Goal: Task Accomplishment & Management: Use online tool/utility

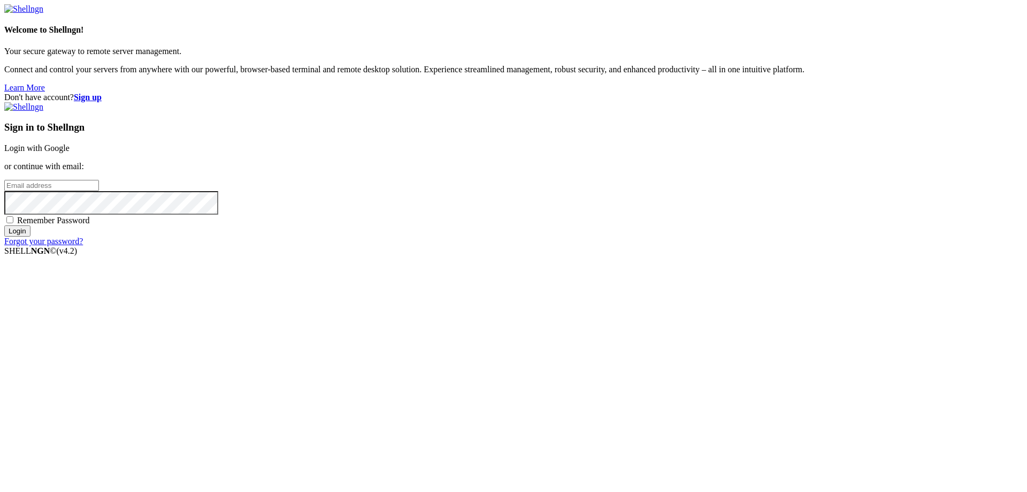
click at [99, 191] on input "email" at bounding box center [51, 185] width 95 height 11
paste input "[EMAIL_ADDRESS][DOMAIN_NAME]"
type input "[EMAIL_ADDRESS][DOMAIN_NAME]"
click at [606, 246] on div "Sign in to Shellngn Login with Google or continue with email: [EMAIL_ADDRESS][D…" at bounding box center [513, 174] width 1019 height 144
click at [31, 237] on input "Login" at bounding box center [17, 230] width 26 height 11
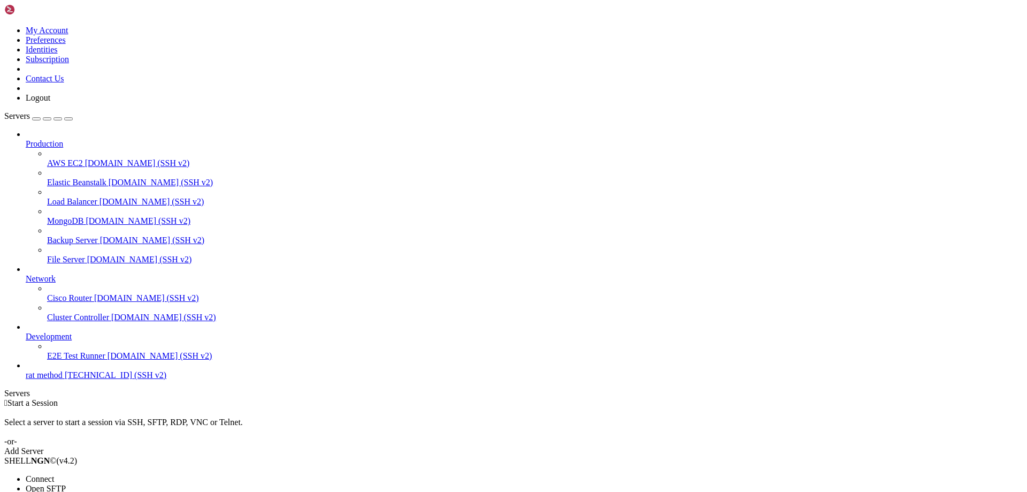
click at [60, 474] on li "Connect" at bounding box center [74, 479] width 97 height 10
drag, startPoint x: 120, startPoint y: 733, endPoint x: 6, endPoint y: 710, distance: 116.9
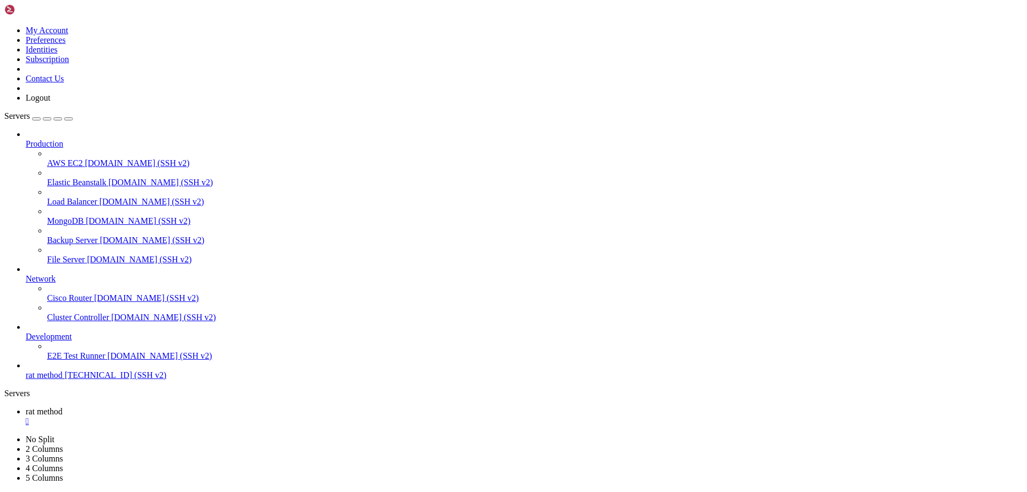
drag, startPoint x: 123, startPoint y: 734, endPoint x: 7, endPoint y: 707, distance: 118.2
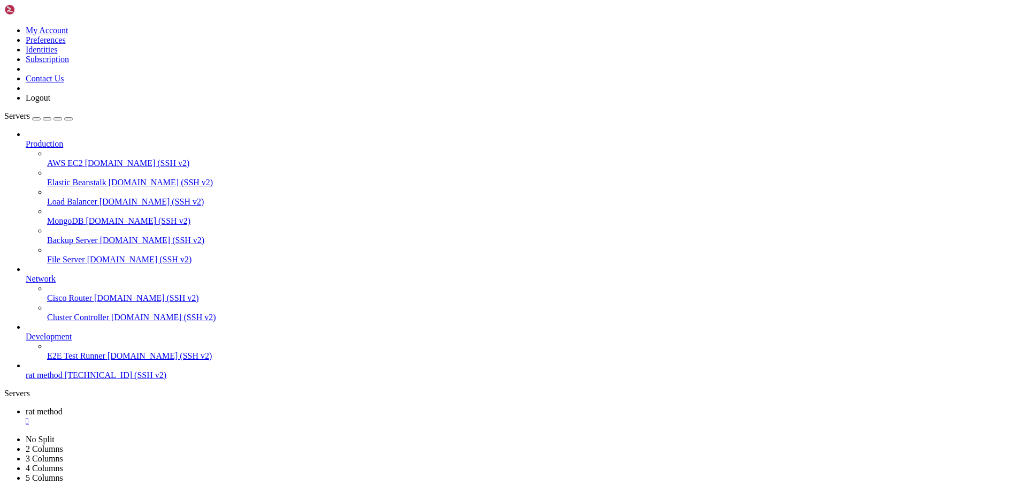
drag, startPoint x: 121, startPoint y: 734, endPoint x: 6, endPoint y: 704, distance: 118.9
drag, startPoint x: 6, startPoint y: 704, endPoint x: 119, endPoint y: 730, distance: 115.9
copy div "Last login: [DATE] from [TECHNICAL_ID] history@test1 : ~ $ cat m cat: m: No suc…"
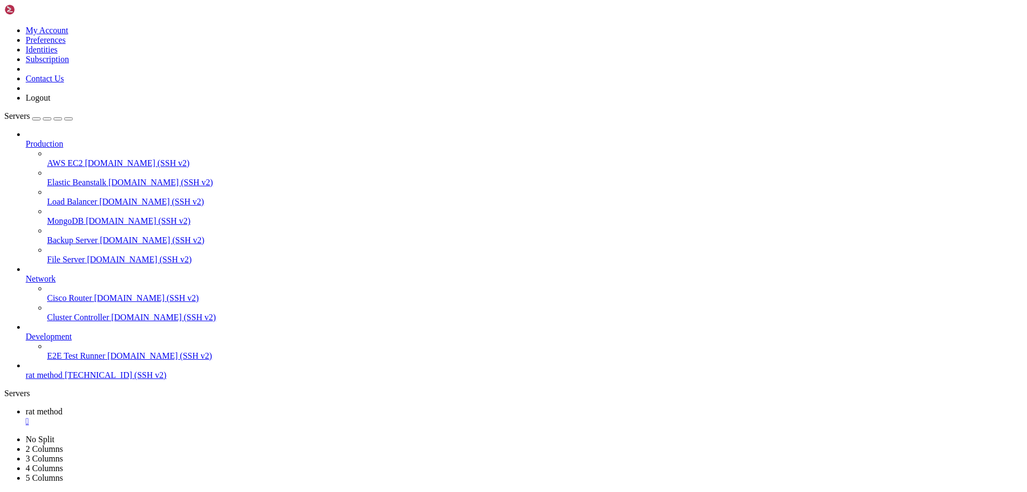
click at [198, 416] on div "" at bounding box center [524, 421] width 997 height 10
click at [168, 398] on div " Start a Session Select a server to start a session via SSH, SFTP, RDP, VNC or…" at bounding box center [513, 427] width 1019 height 58
click at [44, 139] on span "Production" at bounding box center [44, 143] width 37 height 9
click at [26, 139] on icon at bounding box center [26, 139] width 0 height 0
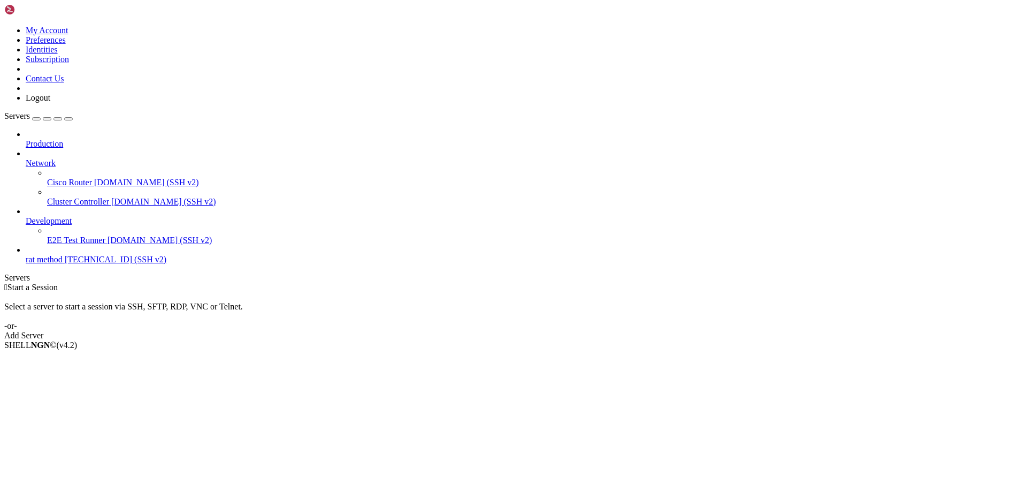
click at [56, 158] on span "Network" at bounding box center [41, 162] width 30 height 9
click at [92, 178] on span "Cisco Router" at bounding box center [69, 182] width 45 height 9
click at [593, 331] on link "Add Server" at bounding box center [513, 336] width 1019 height 10
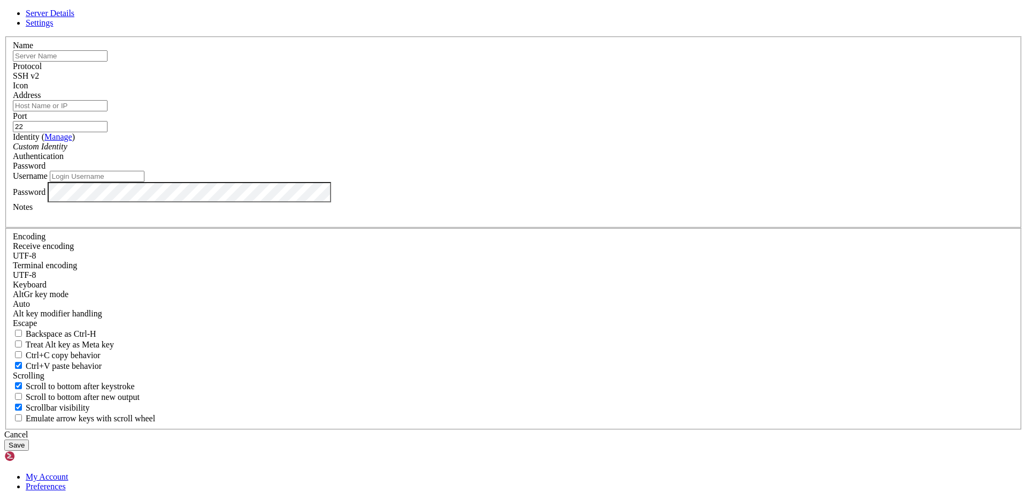
click at [108, 62] on input "text" at bounding box center [60, 55] width 95 height 11
paste input "[DOMAIN_NAME]"
type input "[DOMAIN_NAME]"
drag, startPoint x: 485, startPoint y: 143, endPoint x: 329, endPoint y: 156, distance: 156.2
click at [314, 142] on div "Server Details Settings Name [DOMAIN_NAME] Protocol SSH v2 Icon" at bounding box center [513, 230] width 1019 height 442
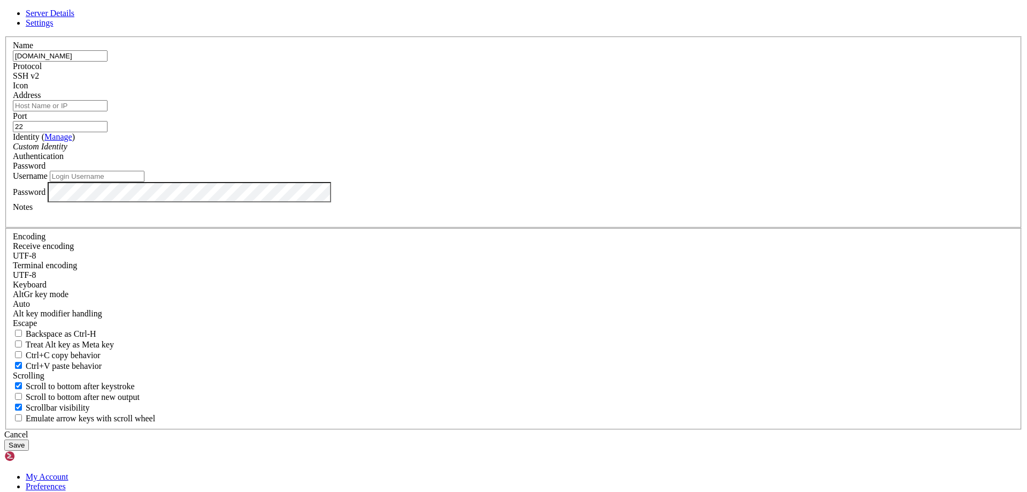
click at [108, 111] on input "Address" at bounding box center [60, 105] width 95 height 11
paste input "[DOMAIN_NAME]"
type input "[DOMAIN_NAME]"
drag, startPoint x: 477, startPoint y: 148, endPoint x: 228, endPoint y: 148, distance: 249.4
click at [228, 148] on div "Server Details Settings Name [DOMAIN_NAME] Protocol SSH v2 Icon" at bounding box center [513, 230] width 1019 height 442
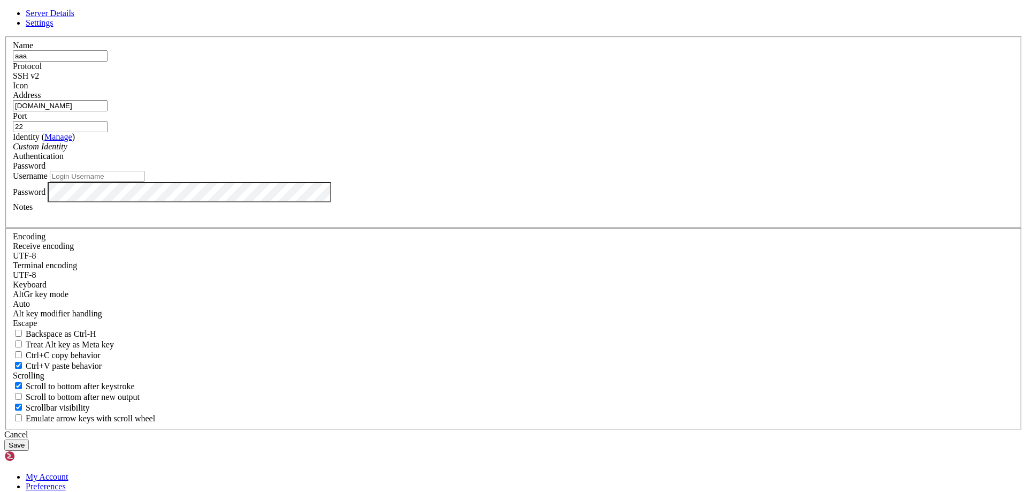
type input "aaa"
click at [108, 132] on input "22" at bounding box center [60, 126] width 95 height 11
drag, startPoint x: 599, startPoint y: 187, endPoint x: 494, endPoint y: 181, distance: 105.6
click at [494, 181] on fieldset "Name aaa Protocol SSH v2 Icon Address [DOMAIN_NAME] Port 22 ( Manage )" at bounding box center [513, 132] width 1017 height 192
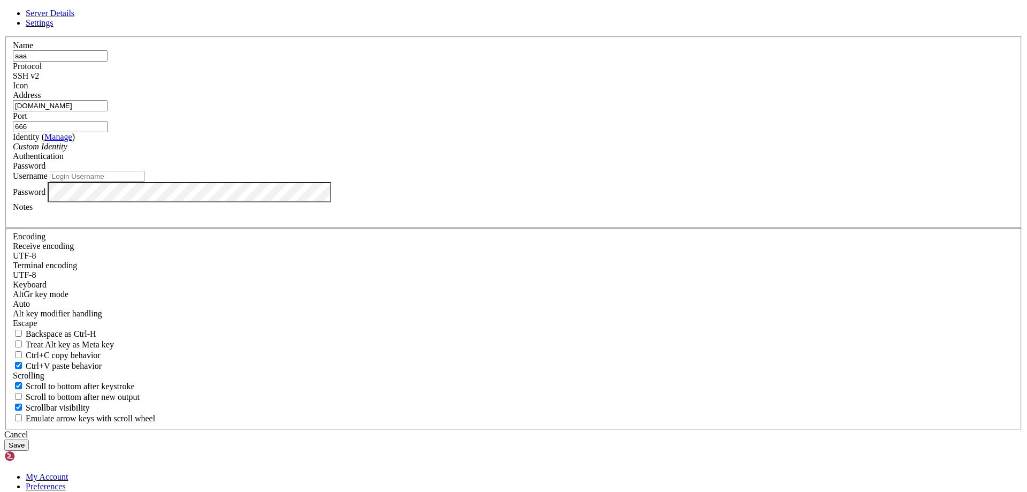
type input "666"
click at [144, 182] on input "Username" at bounding box center [97, 176] width 95 height 11
type input "[PERSON_NAME]"
click at [29, 439] on button "Save" at bounding box center [16, 444] width 25 height 11
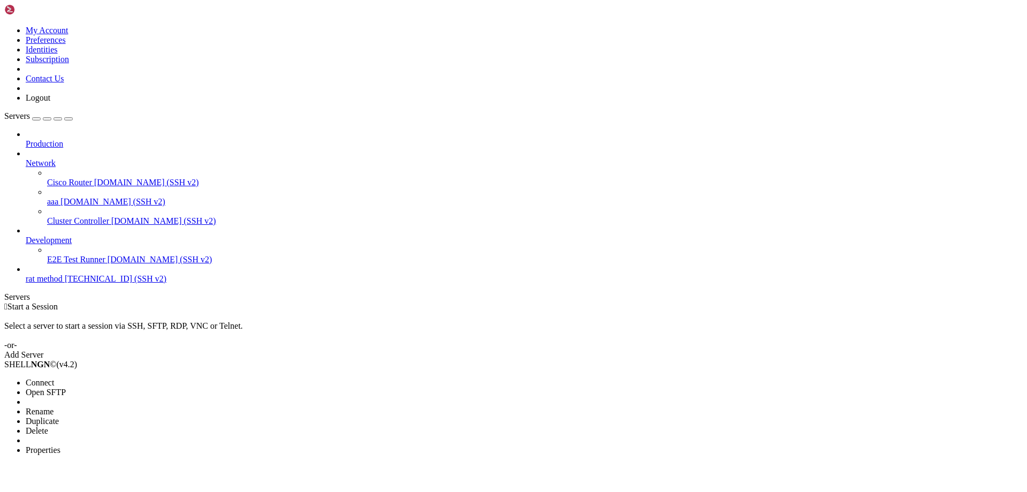
click at [92, 378] on li "Connect" at bounding box center [74, 383] width 97 height 10
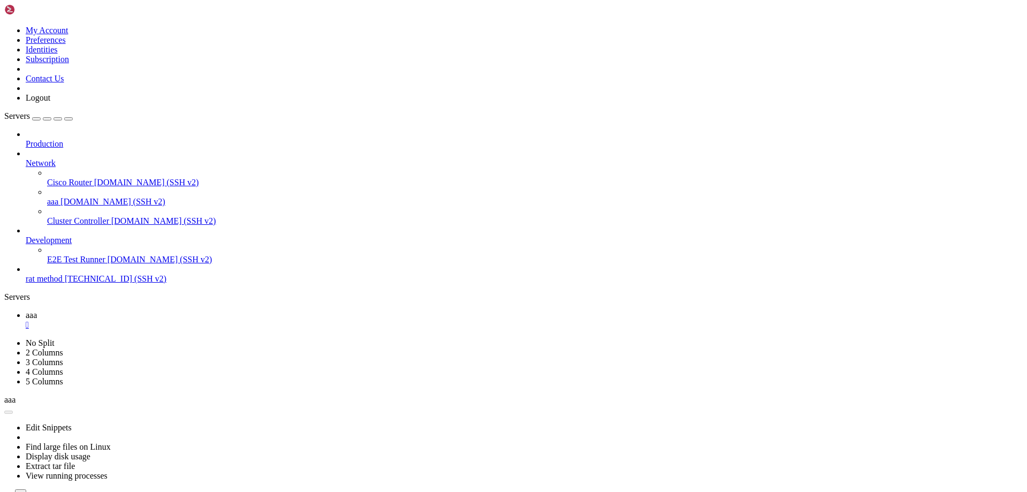
scroll to position [0, 0]
click at [173, 320] on div "" at bounding box center [524, 325] width 997 height 10
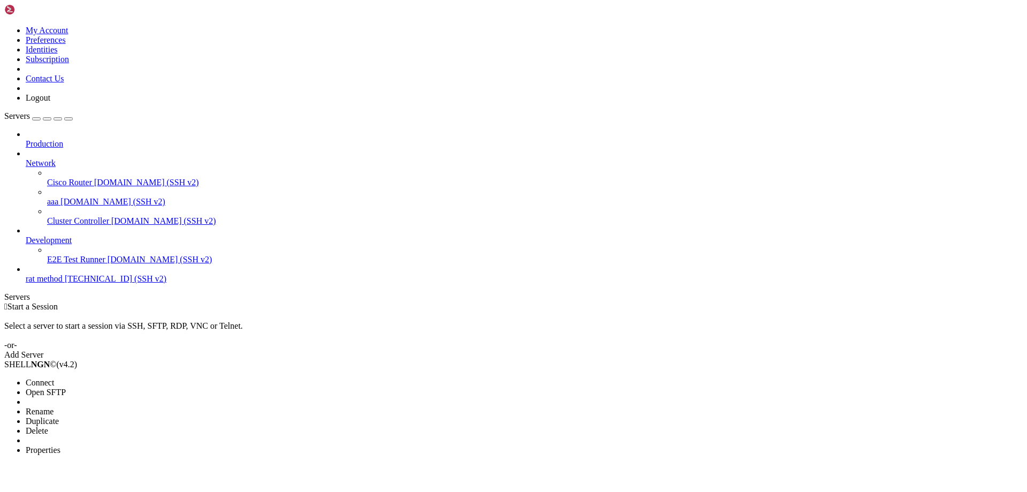
click at [102, 378] on li "Connect" at bounding box center [74, 383] width 97 height 10
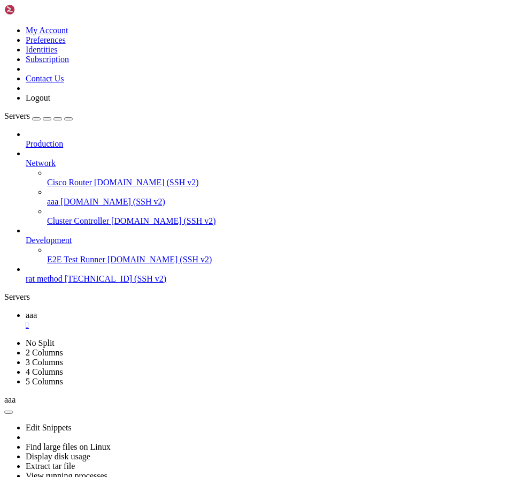
scroll to position [273, 0]
drag, startPoint x: 118, startPoint y: 879, endPoint x: 72, endPoint y: 872, distance: 47.1
click at [178, 320] on div "" at bounding box center [265, 325] width 479 height 10
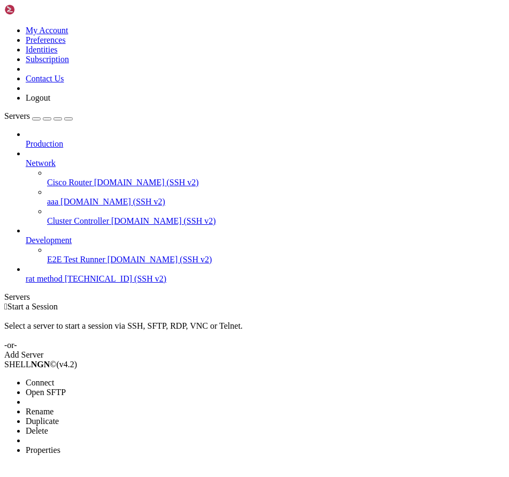
click at [60, 445] on span "Properties" at bounding box center [43, 449] width 35 height 9
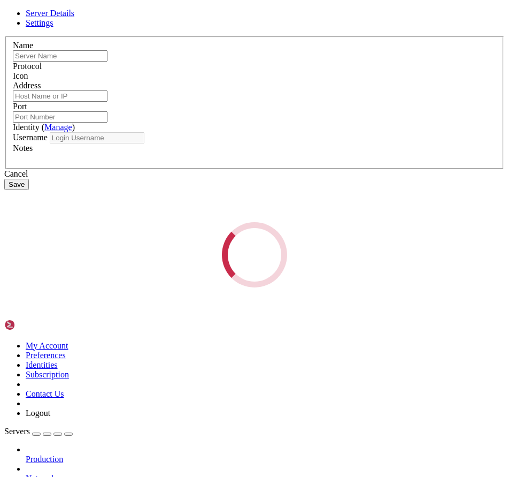
type input "aaa"
type input "[DOMAIN_NAME]"
type input "666"
type input "[PERSON_NAME]"
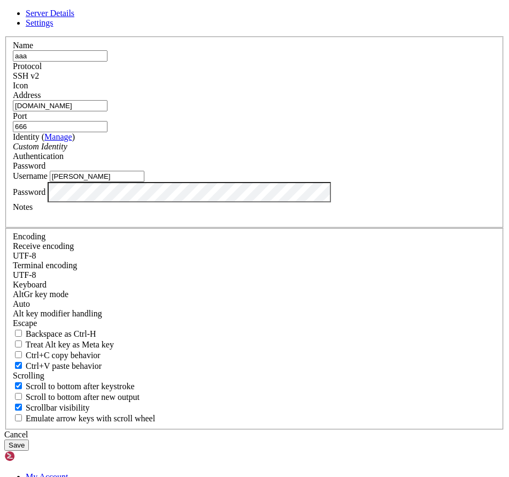
click at [144, 182] on input "[PERSON_NAME]" at bounding box center [97, 176] width 95 height 11
click at [32, 128] on div "Server Details Settings Name aaa Protocol SSH v2 Icon" at bounding box center [254, 230] width 501 height 442
click at [4, 36] on link at bounding box center [4, 36] width 0 height 0
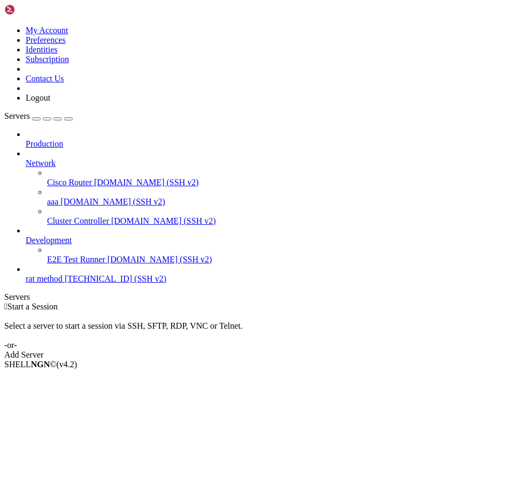
click at [399, 302] on div " Start a Session Select a server to start a session via SSH, SFTP, RDP, VNC or…" at bounding box center [254, 331] width 501 height 58
click at [54, 378] on span "Connect" at bounding box center [40, 382] width 28 height 9
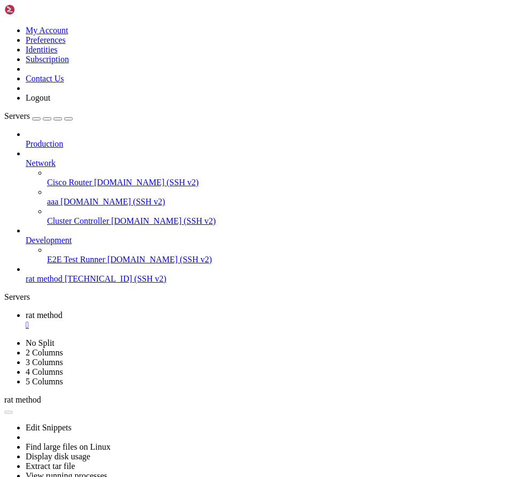
scroll to position [0, 0]
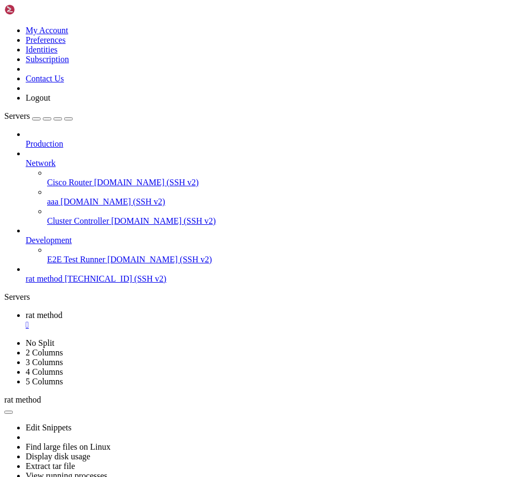
click at [202, 320] on div "" at bounding box center [265, 325] width 479 height 10
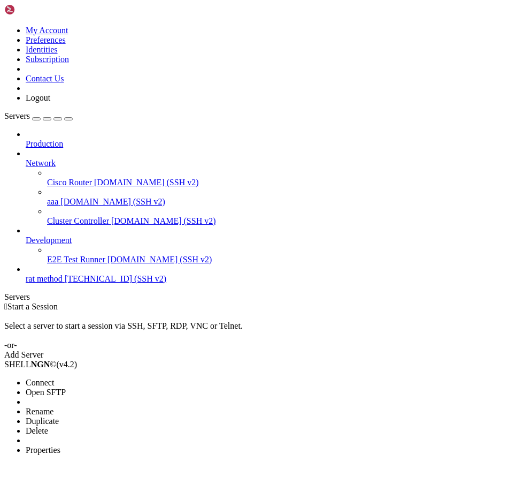
click at [87, 378] on li "Connect" at bounding box center [74, 383] width 97 height 10
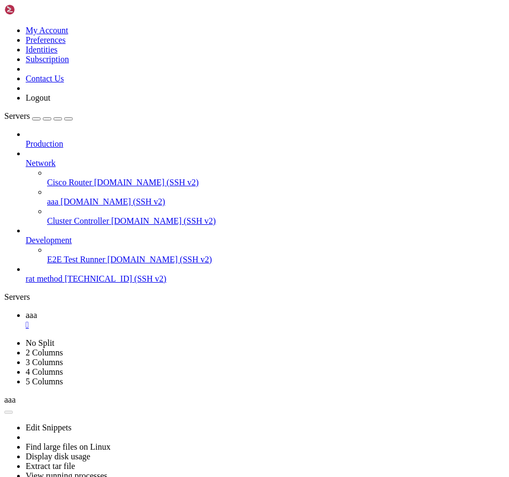
scroll to position [0, 0]
click at [178, 320] on div "" at bounding box center [265, 325] width 479 height 10
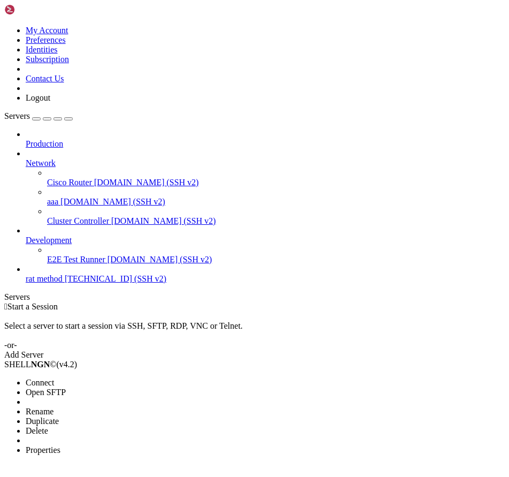
click at [48, 426] on span "Delete" at bounding box center [37, 430] width 22 height 9
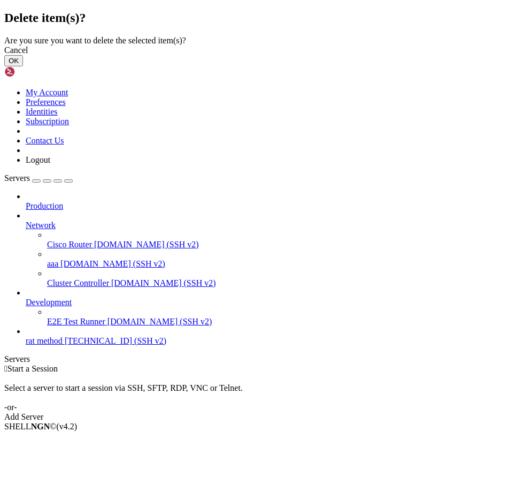
click at [23, 66] on button "OK" at bounding box center [13, 60] width 19 height 11
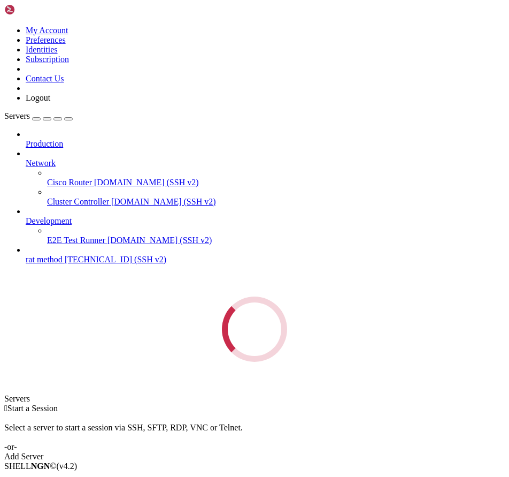
click at [182, 403] on div " Start a Session" at bounding box center [254, 408] width 501 height 10
